Goal: Book appointment/travel/reservation

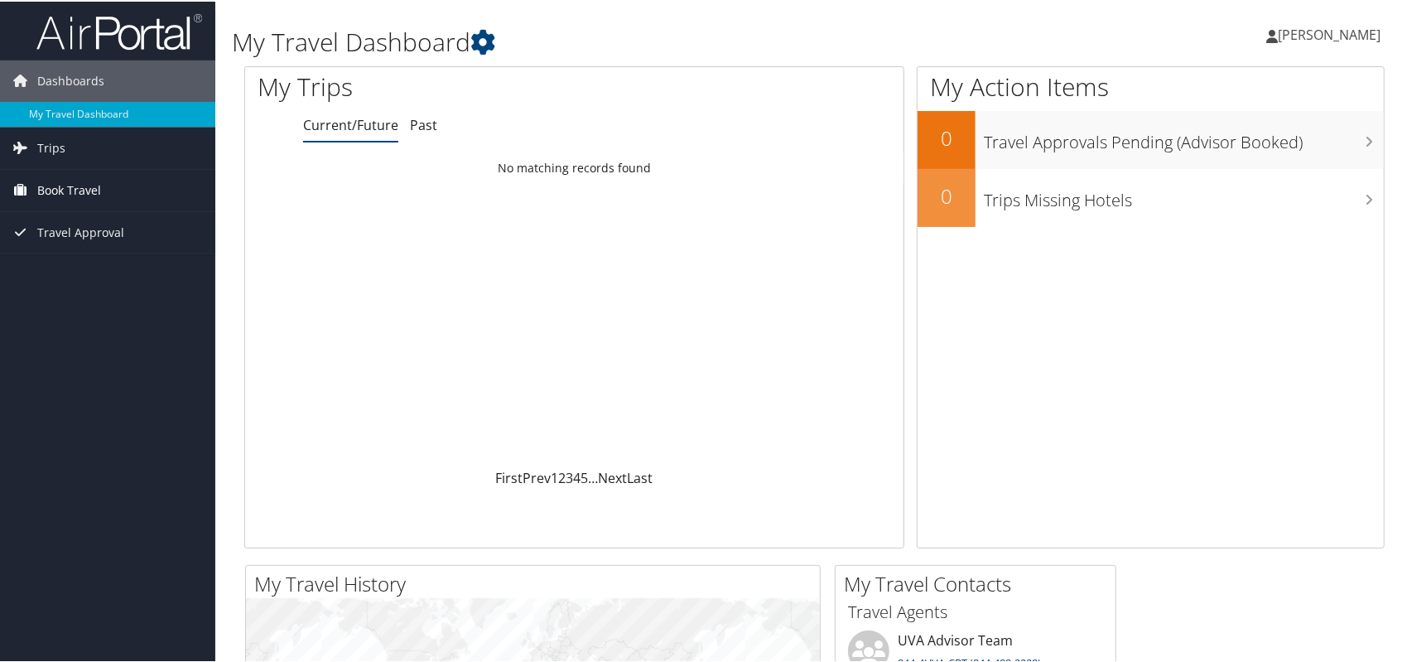
click at [99, 186] on span "Book Travel" at bounding box center [69, 188] width 64 height 41
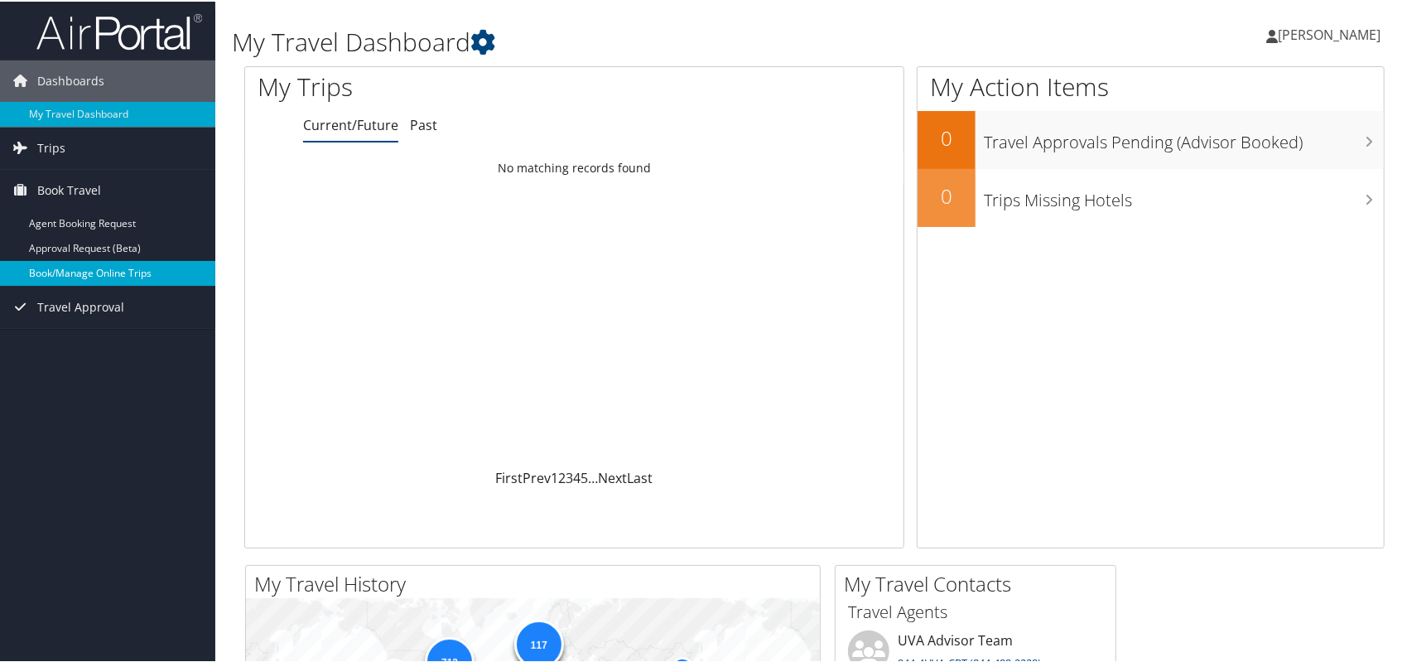
click at [73, 262] on link "Book/Manage Online Trips" at bounding box center [107, 271] width 215 height 25
click at [107, 278] on link "Book/Manage Online Trips" at bounding box center [107, 271] width 215 height 25
